Goal: Information Seeking & Learning: Learn about a topic

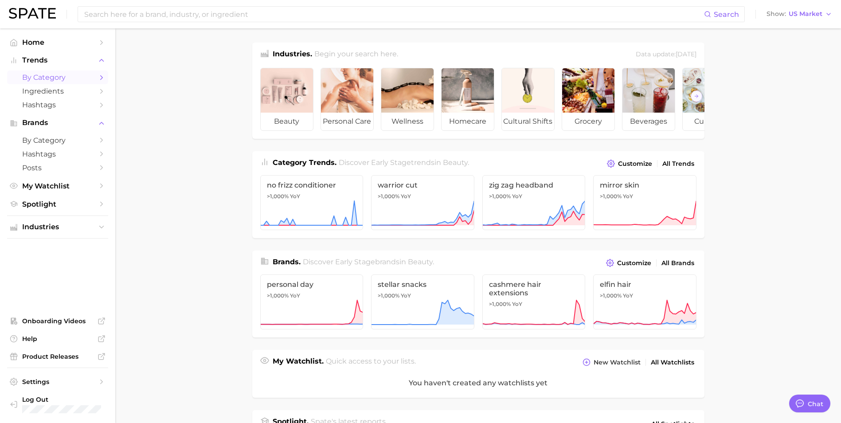
click at [52, 78] on span "by Category" at bounding box center [57, 77] width 71 height 8
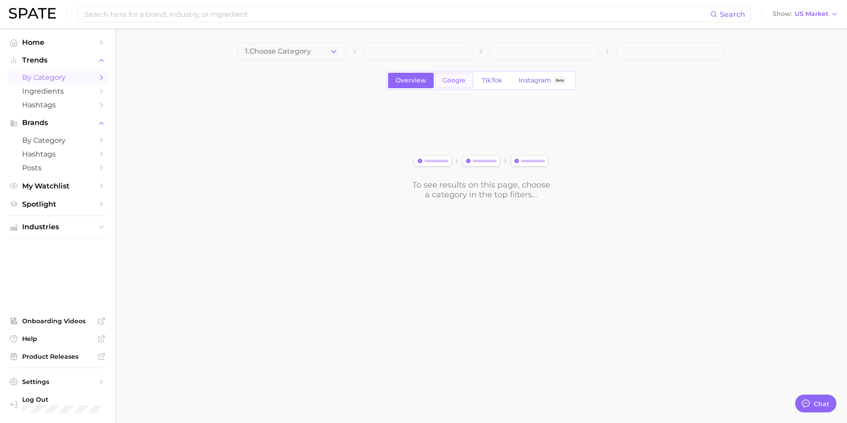
click at [441, 83] on link "Google" at bounding box center [454, 81] width 38 height 16
click at [304, 49] on span "1. Choose Category" at bounding box center [278, 51] width 66 height 8
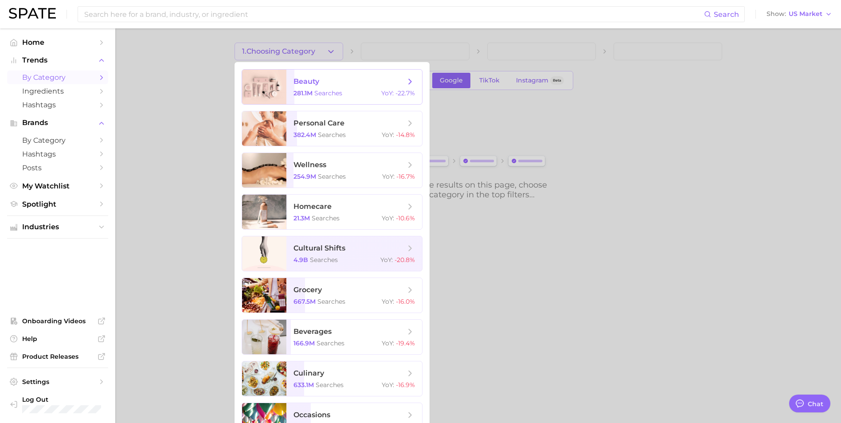
click at [308, 82] on span "beauty" at bounding box center [306, 81] width 26 height 8
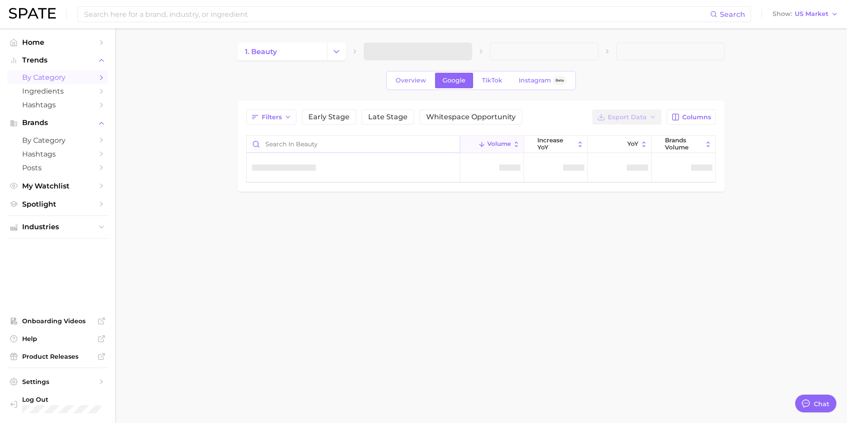
click at [334, 144] on input "Search in beauty" at bounding box center [353, 144] width 213 height 17
type input "mature"
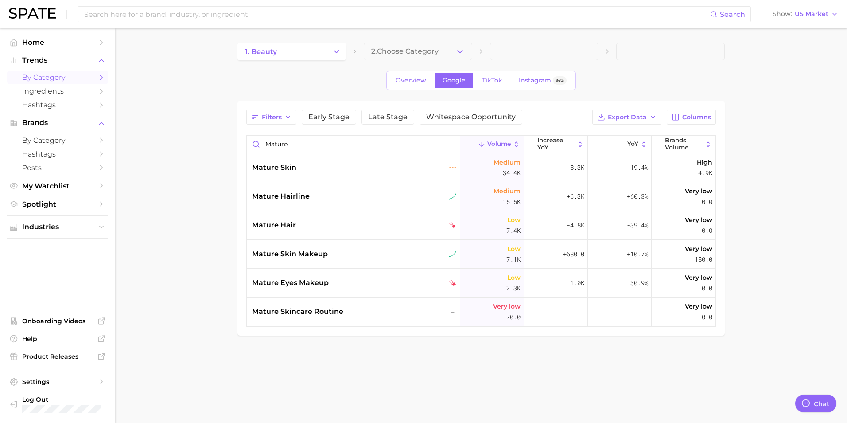
type textarea "x"
click at [788, 179] on main "1. beauty 2. Choose Category Overview Google TikTok Instagram Beta Filters Earl…" at bounding box center [481, 203] width 732 height 351
drag, startPoint x: 307, startPoint y: 146, endPoint x: 227, endPoint y: 145, distance: 79.3
click at [229, 146] on main "1. beauty 2. Choose Category Overview Google TikTok Instagram Beta Filters Earl…" at bounding box center [481, 203] width 732 height 351
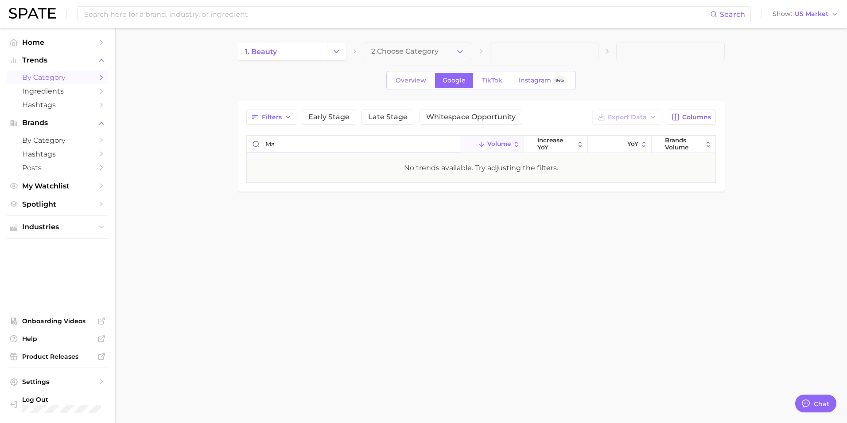
type input "m"
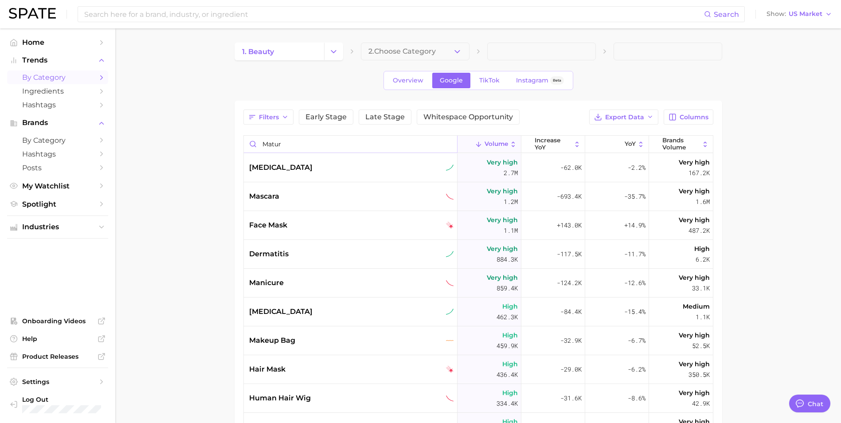
type input "mature"
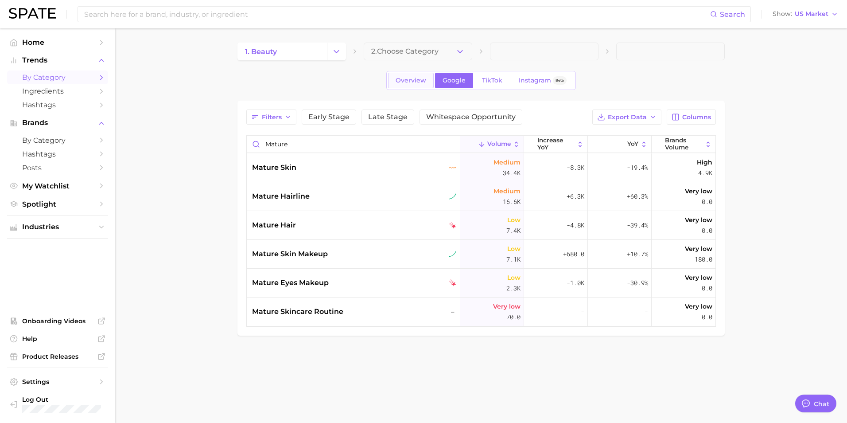
click at [401, 82] on span "Overview" at bounding box center [411, 81] width 31 height 8
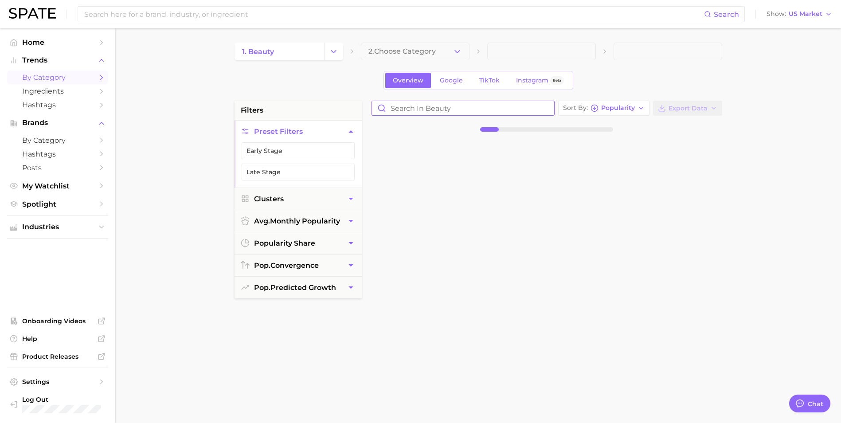
click at [415, 105] on input "Search in beauty" at bounding box center [463, 108] width 182 height 14
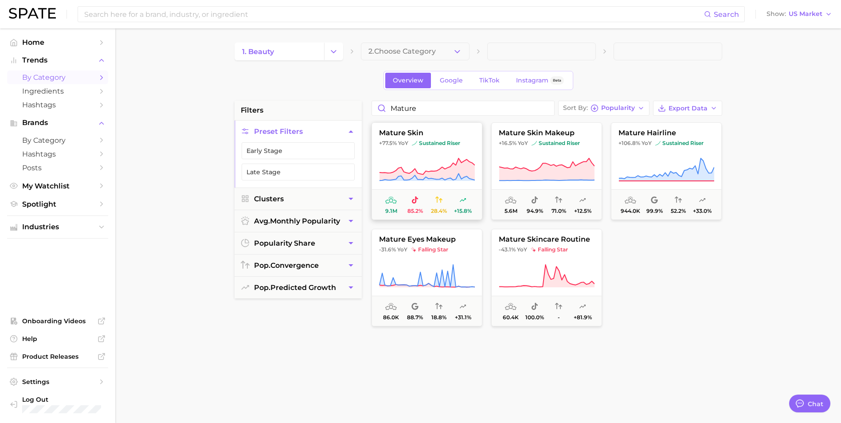
click at [431, 155] on button "mature skin +77.5% YoY sustained riser 9.1m 85.2% 28.4% +15.8%" at bounding box center [426, 171] width 111 height 98
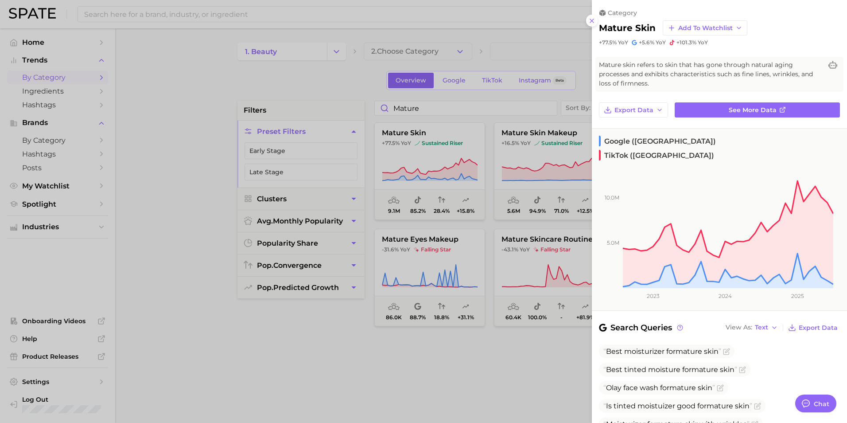
click at [462, 337] on div at bounding box center [423, 211] width 847 height 423
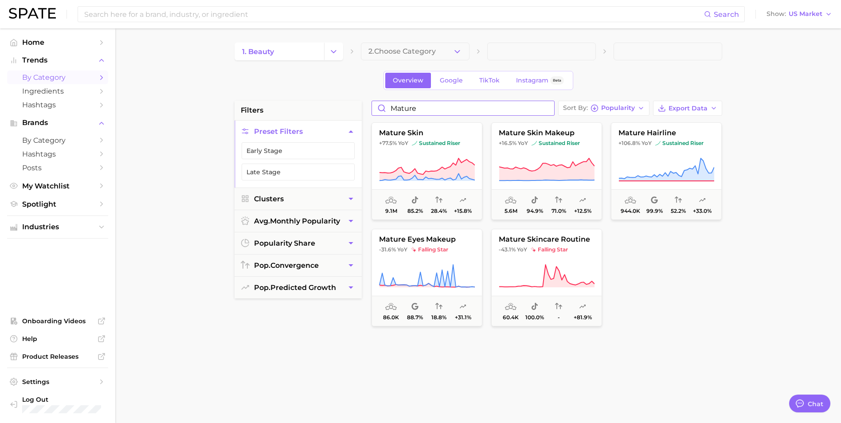
drag, startPoint x: 418, startPoint y: 108, endPoint x: 370, endPoint y: 101, distance: 49.3
click at [370, 101] on div "mature Sort By Popularity Export Data mature skin +77.5% YoY sustained riser 9.…" at bounding box center [546, 325] width 359 height 449
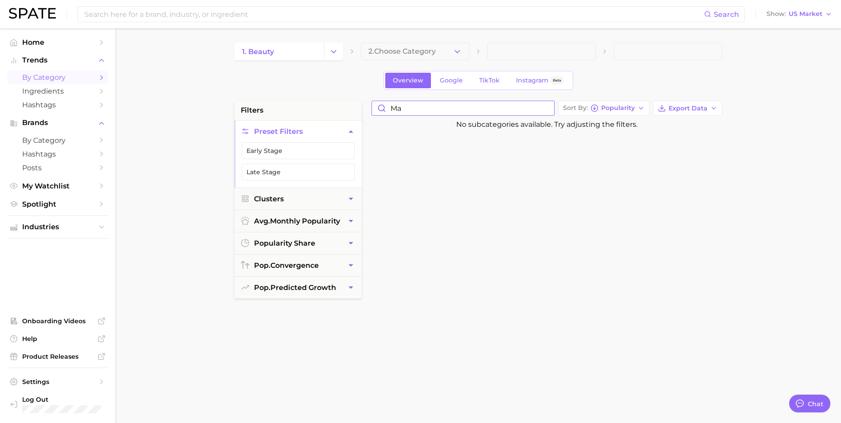
type input "m"
type input "o"
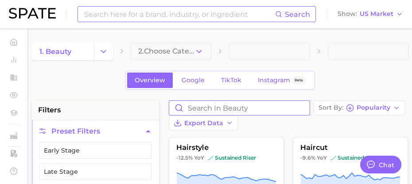
type textarea "x"
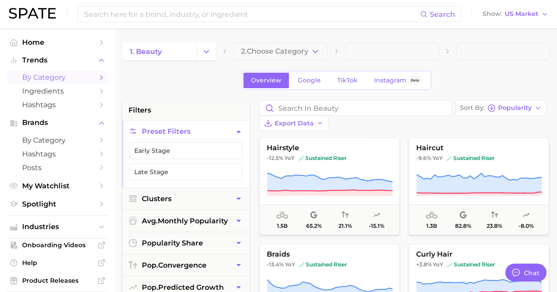
click at [361, 50] on span at bounding box center [392, 52] width 94 height 18
click at [363, 55] on span at bounding box center [392, 52] width 94 height 18
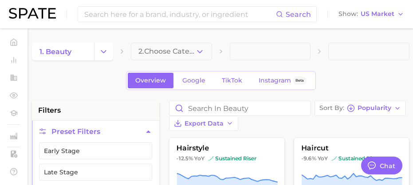
type textarea "x"
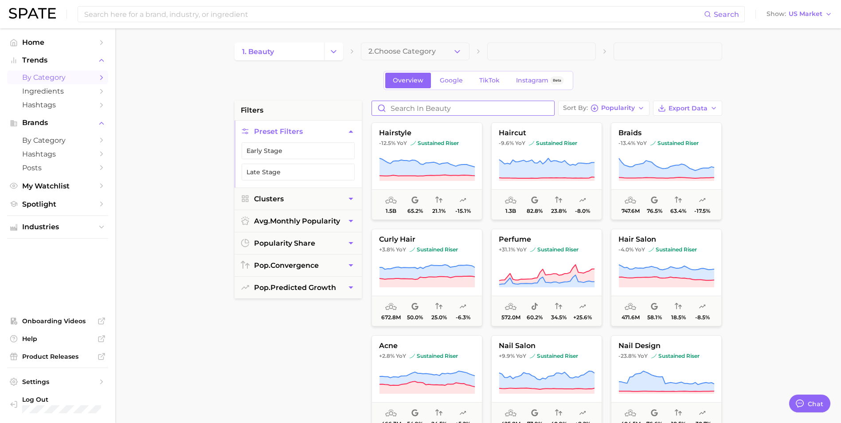
click at [425, 109] on input "Search in beauty" at bounding box center [463, 108] width 182 height 14
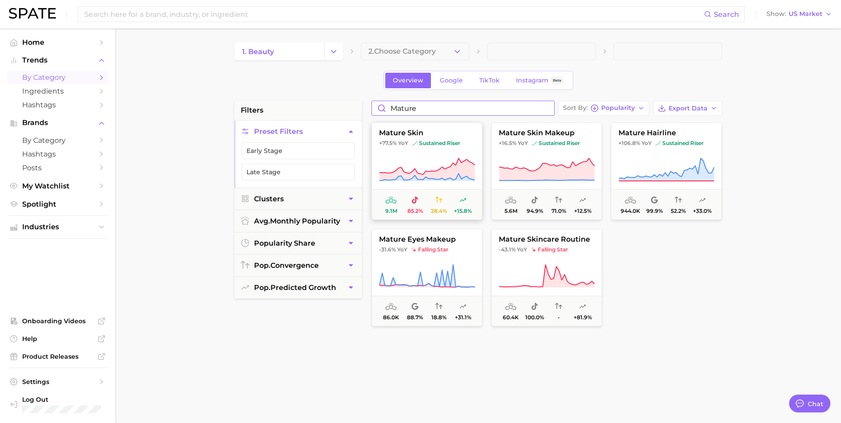
type input "mature"
click at [466, 136] on span "mature skin" at bounding box center [427, 133] width 110 height 8
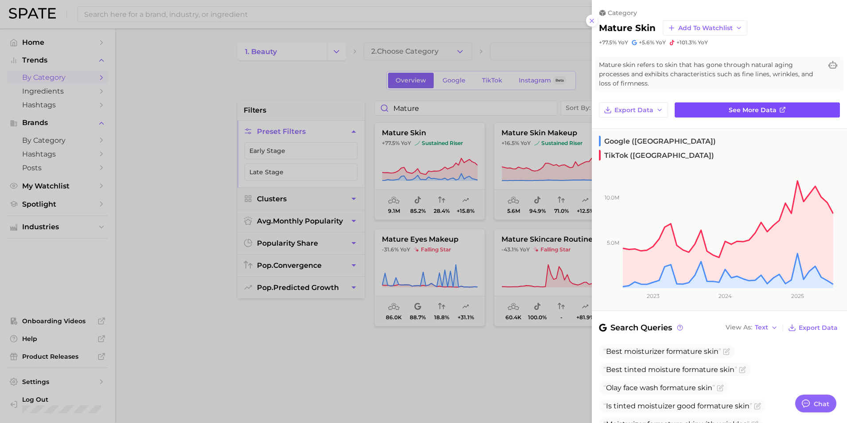
click at [763, 108] on span "See more data" at bounding box center [753, 110] width 48 height 8
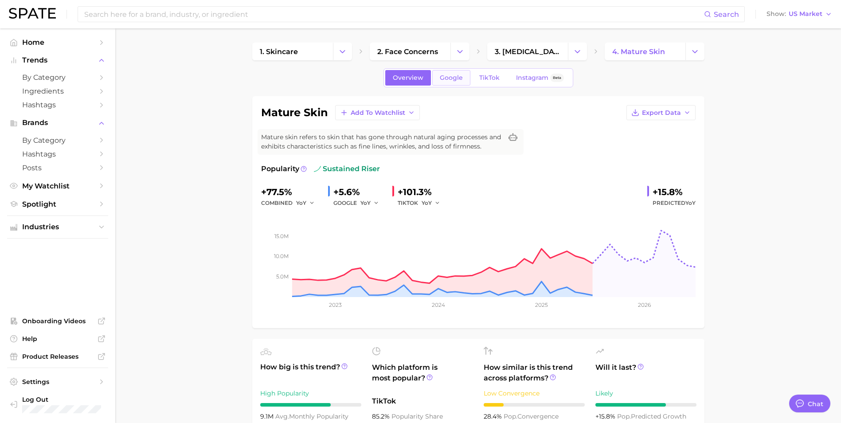
click at [455, 80] on span "Google" at bounding box center [451, 78] width 23 height 8
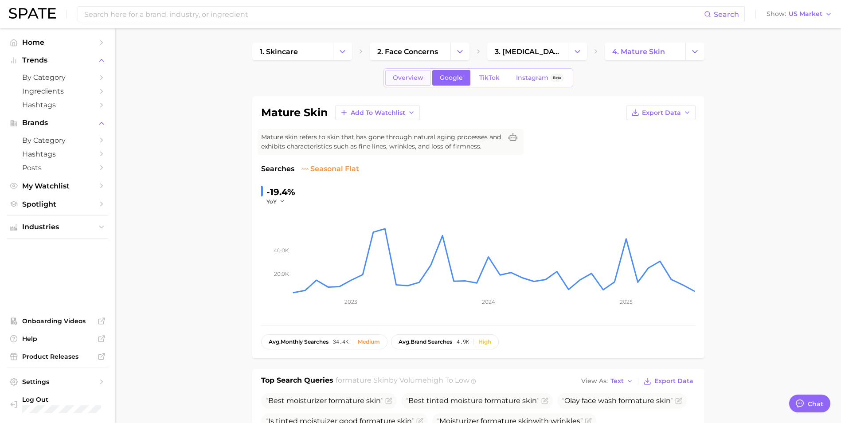
click at [398, 74] on span "Overview" at bounding box center [408, 78] width 31 height 8
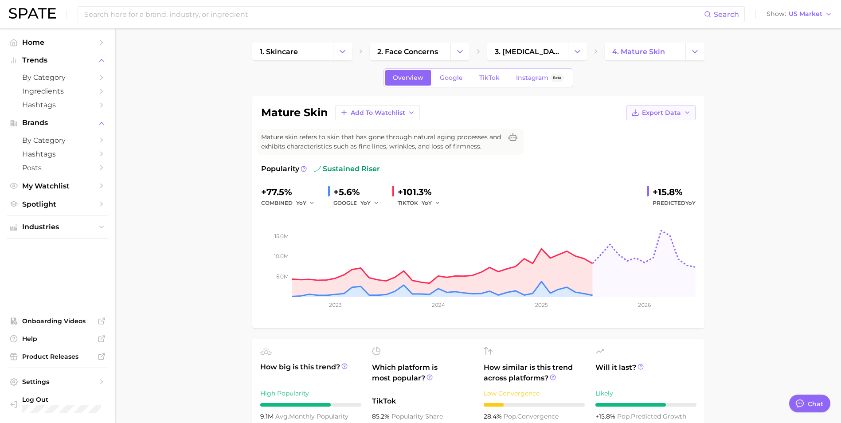
click at [677, 108] on button "Export Data" at bounding box center [660, 112] width 69 height 15
click at [664, 129] on button "Time Series CSV" at bounding box center [647, 129] width 98 height 16
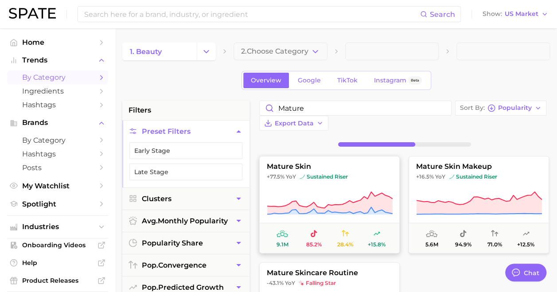
click at [456, 156] on button "mature skin makeup +16.5% YoY sustained riser 5.6m 94.9% 71.0% +12.5%" at bounding box center [479, 205] width 140 height 98
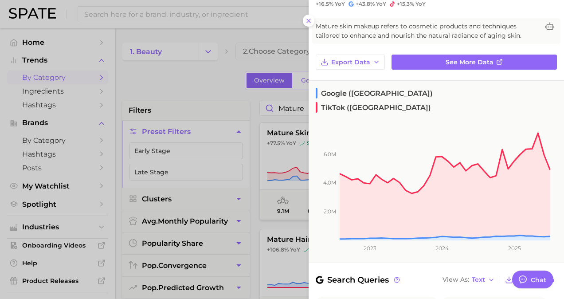
scroll to position [133, 0]
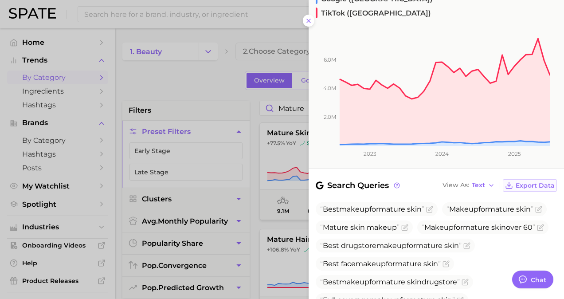
click at [523, 182] on span "Export Data" at bounding box center [534, 186] width 39 height 8
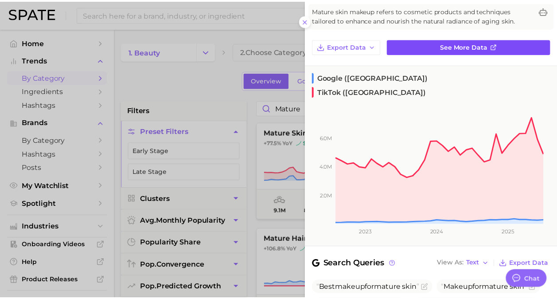
scroll to position [0, 0]
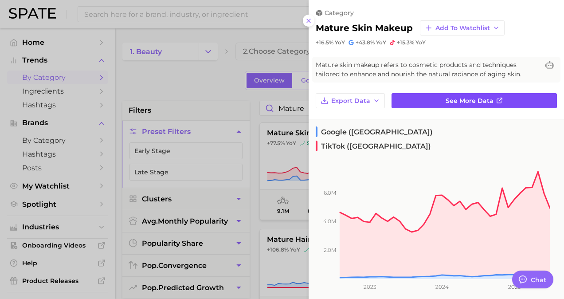
click at [500, 94] on link "See more data" at bounding box center [473, 100] width 165 height 15
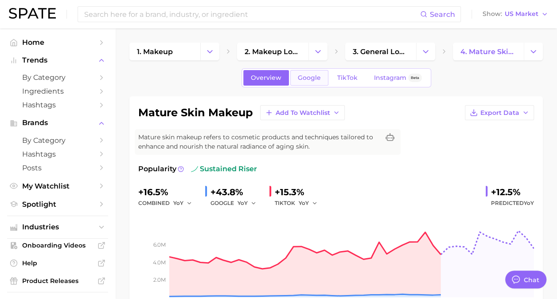
click at [308, 81] on link "Google" at bounding box center [309, 78] width 38 height 16
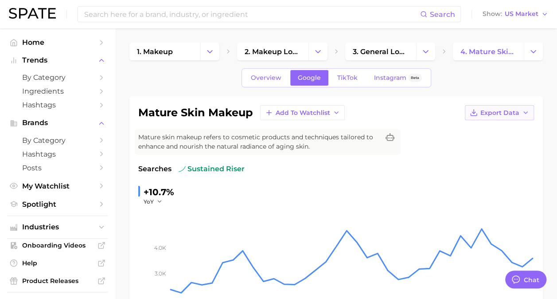
click at [476, 110] on icon "button" at bounding box center [474, 113] width 8 height 8
click at [485, 125] on span "Time Series CSV" at bounding box center [478, 129] width 52 height 8
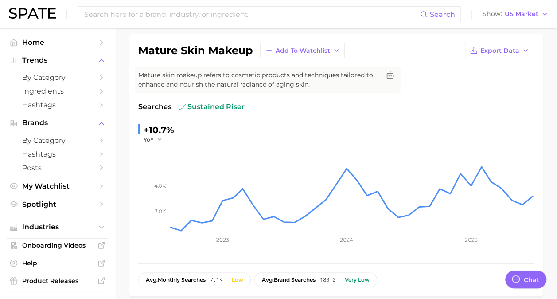
scroll to position [44, 0]
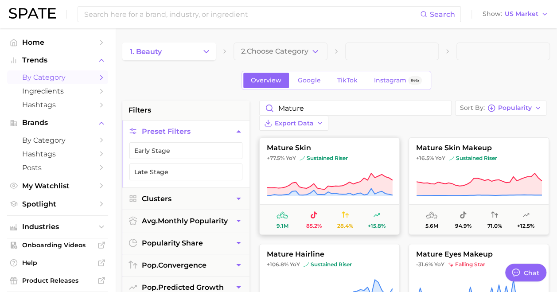
click at [325, 172] on icon at bounding box center [330, 184] width 126 height 25
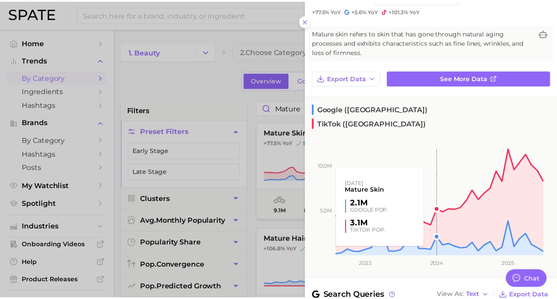
scroll to position [44, 0]
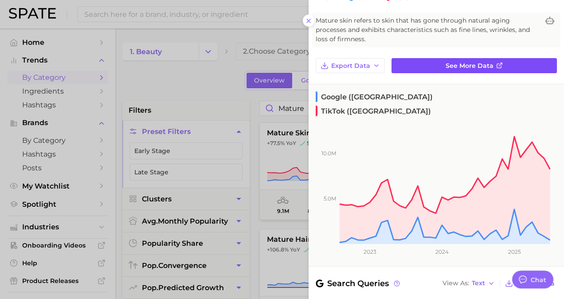
click at [469, 65] on span "See more data" at bounding box center [469, 66] width 48 height 8
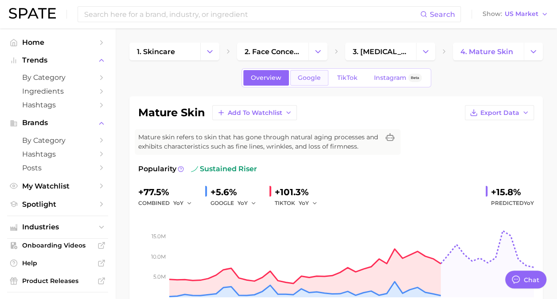
click at [313, 76] on span "Google" at bounding box center [309, 78] width 23 height 8
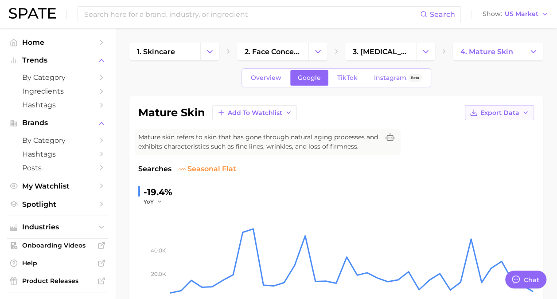
click at [487, 113] on span "Export Data" at bounding box center [499, 113] width 39 height 8
click at [459, 127] on span "Time Series CSV" at bounding box center [478, 129] width 52 height 8
click at [291, 167] on div "Searches seasonal flat" at bounding box center [336, 169] width 396 height 11
click at [272, 78] on span "Overview" at bounding box center [266, 78] width 31 height 8
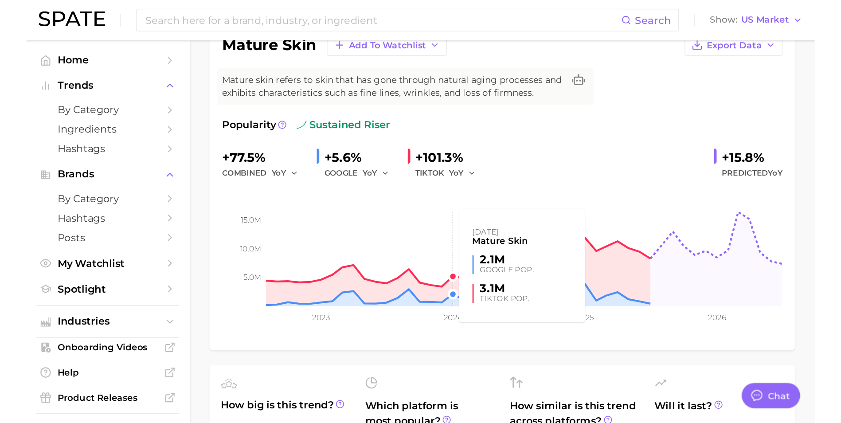
scroll to position [89, 0]
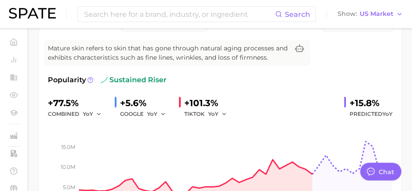
type textarea "x"
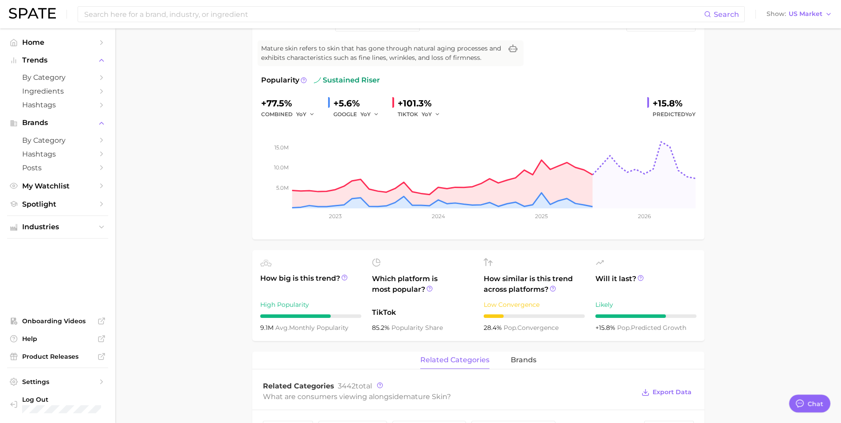
click at [61, 102] on span "Hashtags" at bounding box center [57, 105] width 71 height 8
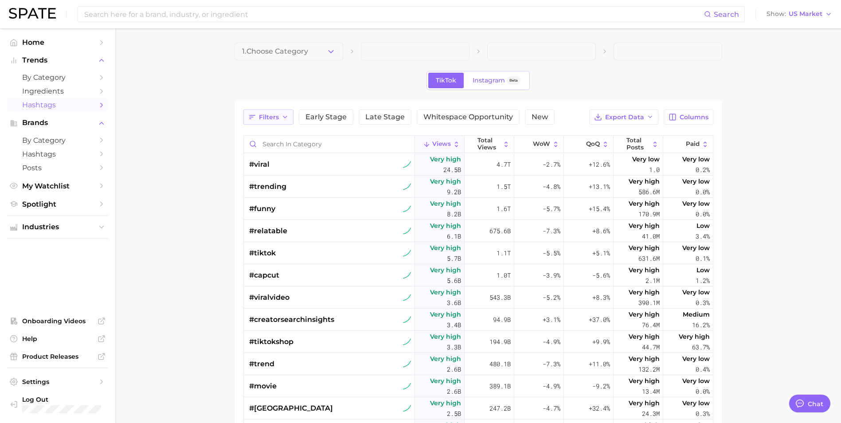
click at [258, 111] on button "Filters" at bounding box center [268, 116] width 50 height 15
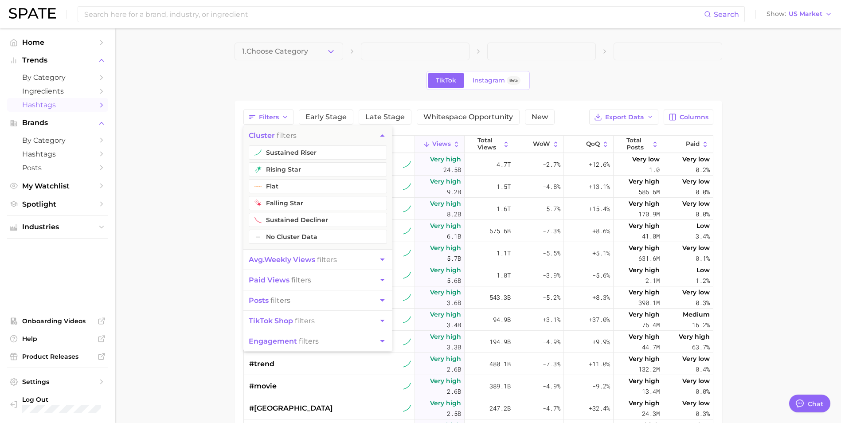
click at [204, 135] on main "1. Choose Category TikTok Instagram Beta Filters cluster filters sustained rise…" at bounding box center [478, 319] width 726 height 583
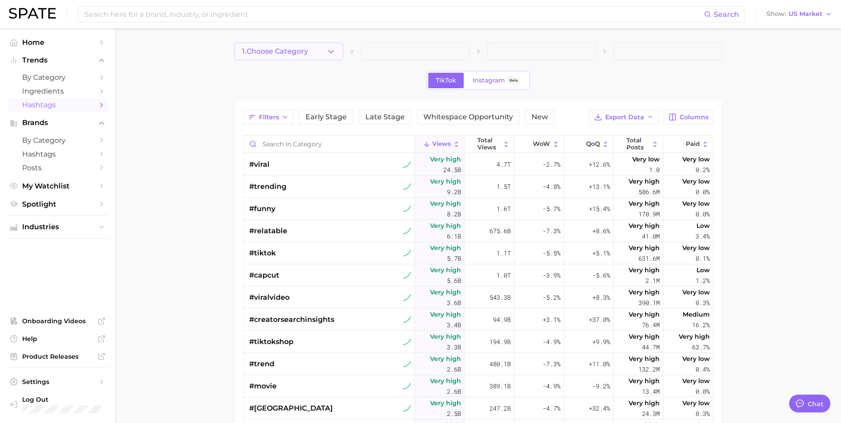
click at [301, 51] on span "1. Choose Category" at bounding box center [275, 51] width 66 height 8
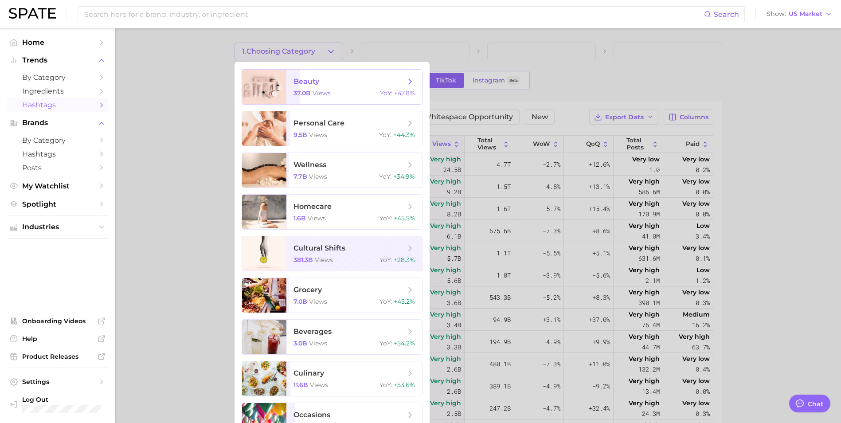
click at [304, 84] on span "beauty" at bounding box center [306, 81] width 26 height 8
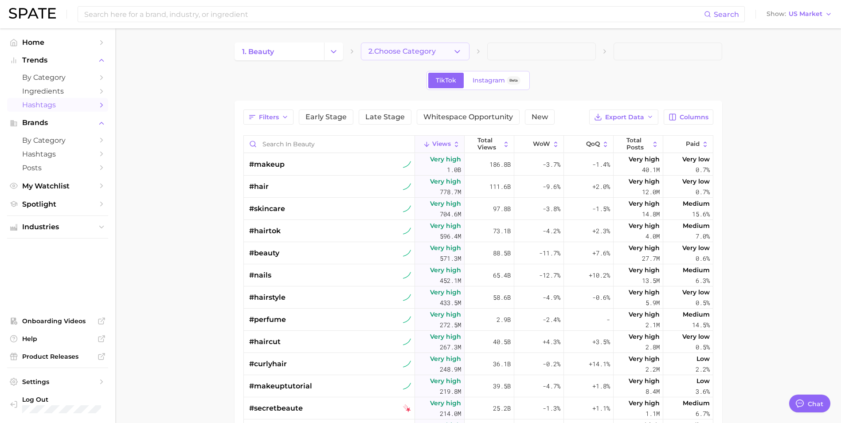
click at [457, 50] on icon "button" at bounding box center [457, 51] width 9 height 9
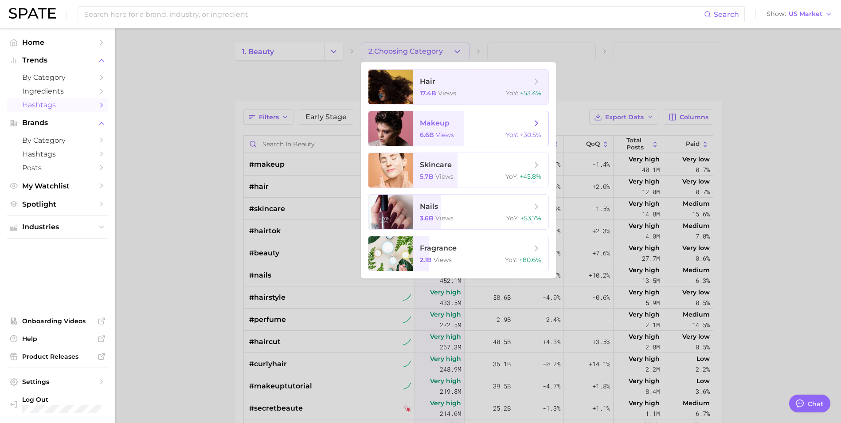
click at [482, 125] on span "makeup" at bounding box center [476, 123] width 112 height 10
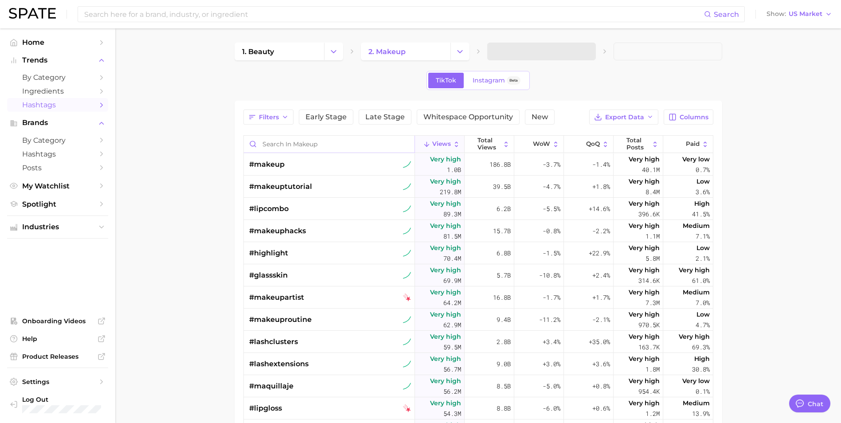
click at [289, 144] on input "Search in makeup" at bounding box center [329, 144] width 171 height 17
type input "mature"
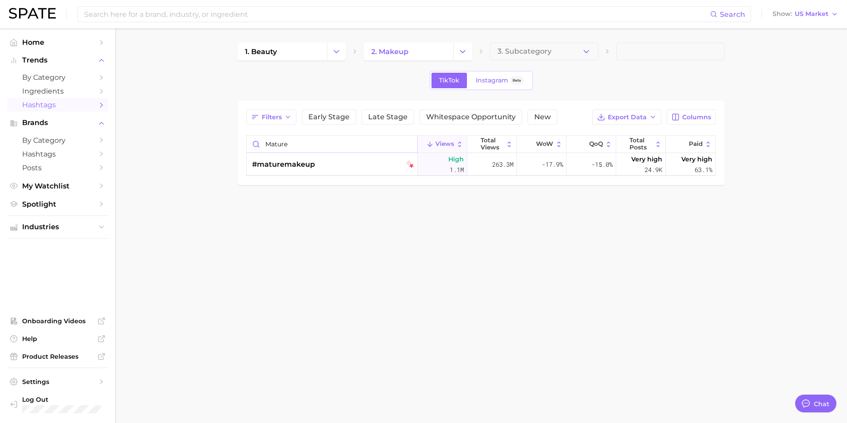
drag, startPoint x: 300, startPoint y: 144, endPoint x: 248, endPoint y: 144, distance: 52.3
click at [248, 144] on input "mature" at bounding box center [332, 144] width 171 height 17
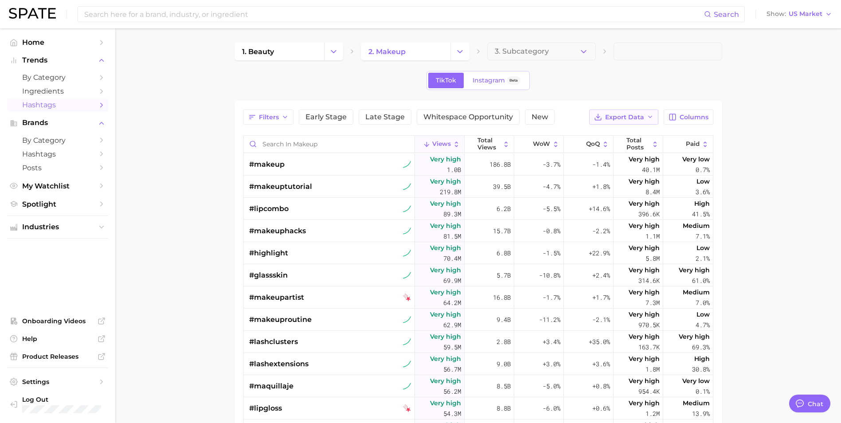
click at [621, 116] on span "Export Data" at bounding box center [624, 117] width 39 height 8
click at [607, 75] on div "TikTok Instagram Beta" at bounding box center [478, 80] width 488 height 19
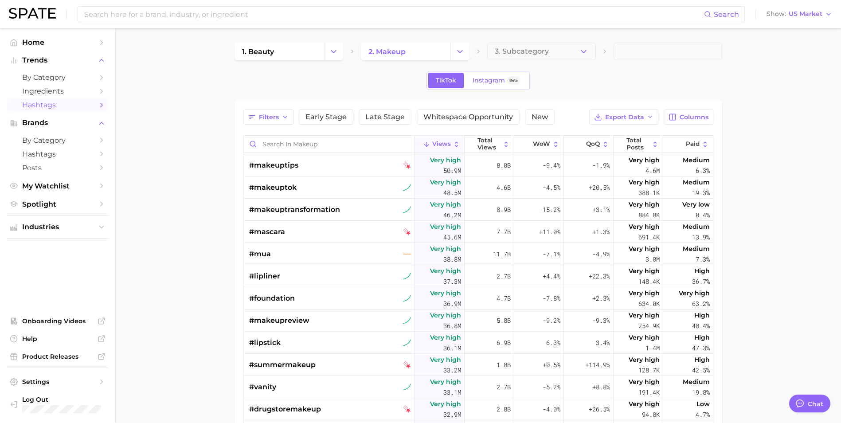
scroll to position [576, 0]
